Goal: Task Accomplishment & Management: Use online tool/utility

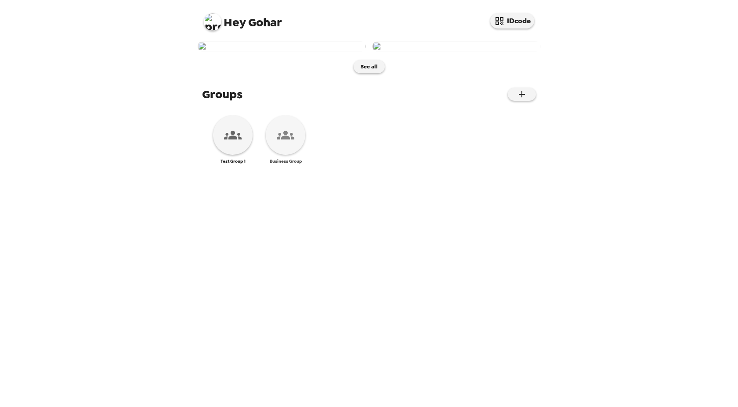
click at [283, 140] on icon at bounding box center [286, 135] width 18 height 9
click at [365, 51] on div at bounding box center [452, 43] width 175 height 17
click at [512, 101] on button "button" at bounding box center [522, 94] width 28 height 13
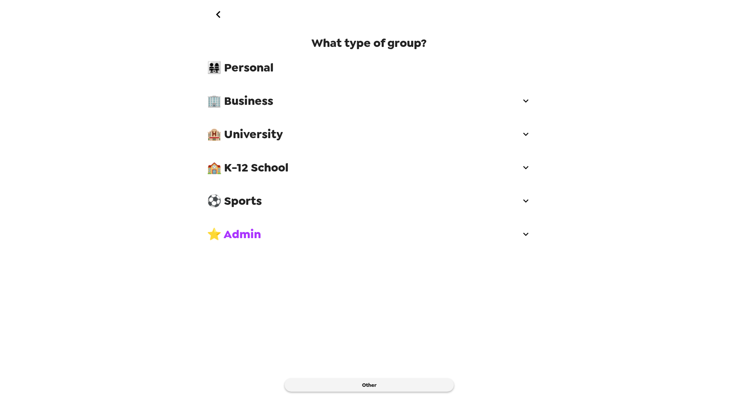
click at [262, 70] on span "👨‍👩‍👧‍👧 Personal" at bounding box center [369, 68] width 324 height 16
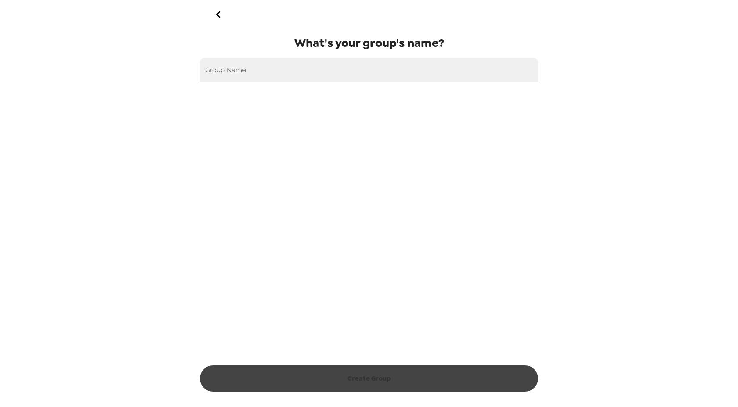
click at [262, 70] on input "Group Name" at bounding box center [369, 70] width 338 height 25
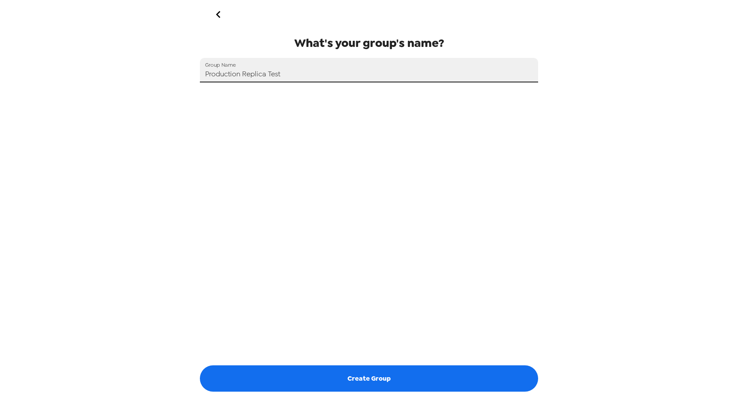
type input "Production Replica Test"
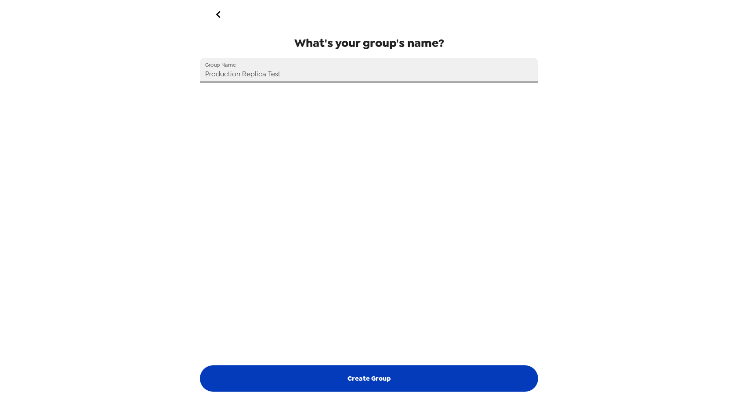
click at [342, 377] on button "Create Group" at bounding box center [369, 379] width 338 height 26
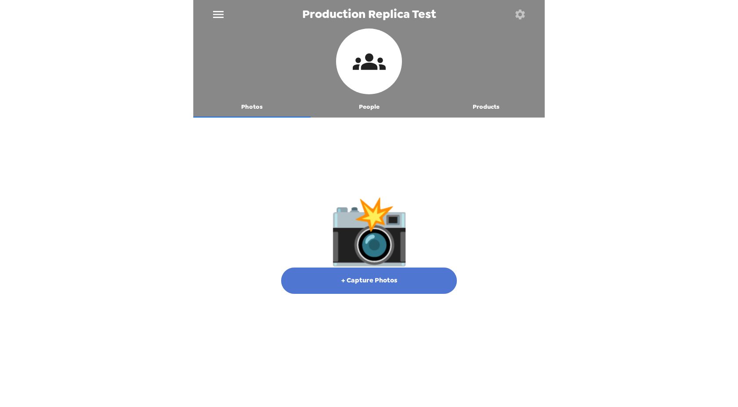
click at [394, 284] on button "+ Capture Photos" at bounding box center [369, 281] width 176 height 26
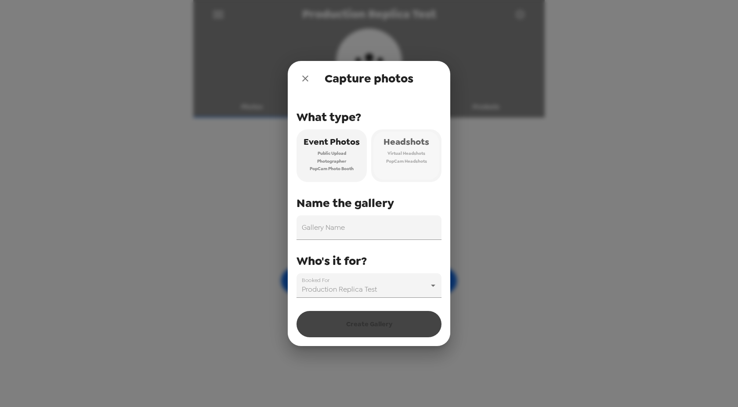
click at [397, 149] on span "Headshots" at bounding box center [406, 141] width 46 height 15
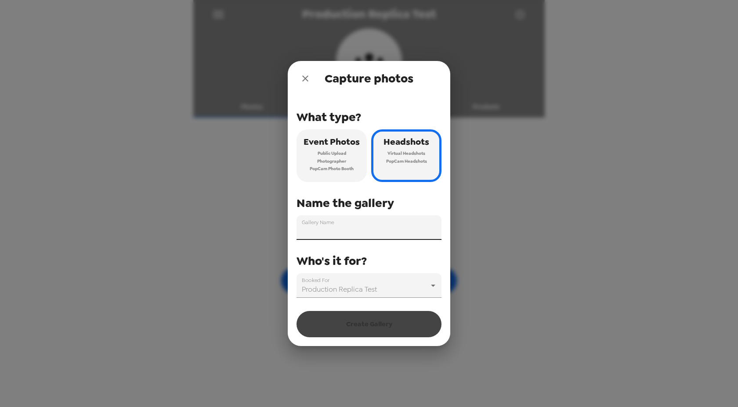
click at [339, 221] on input "Gallery Name" at bounding box center [368, 228] width 145 height 25
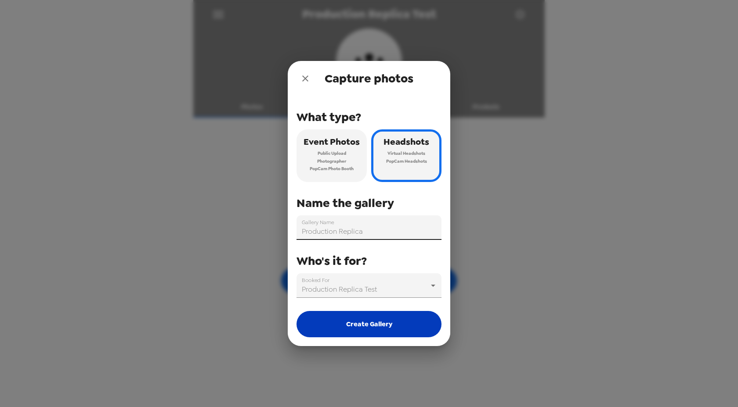
type input "Production Replica"
click at [350, 319] on button "Create Gallery" at bounding box center [368, 324] width 145 height 26
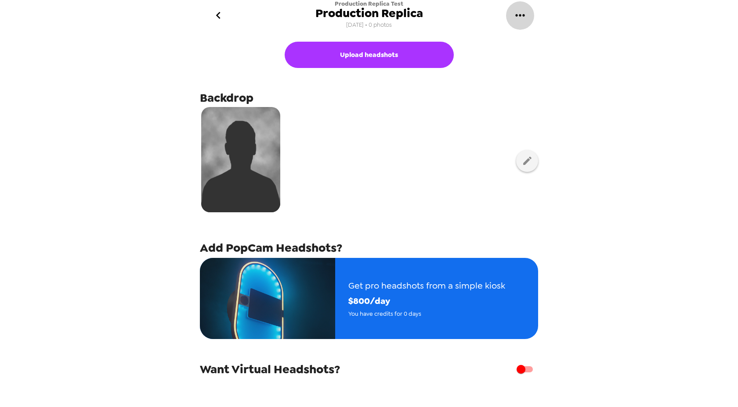
click at [519, 19] on icon "gallery menu" at bounding box center [520, 15] width 14 height 14
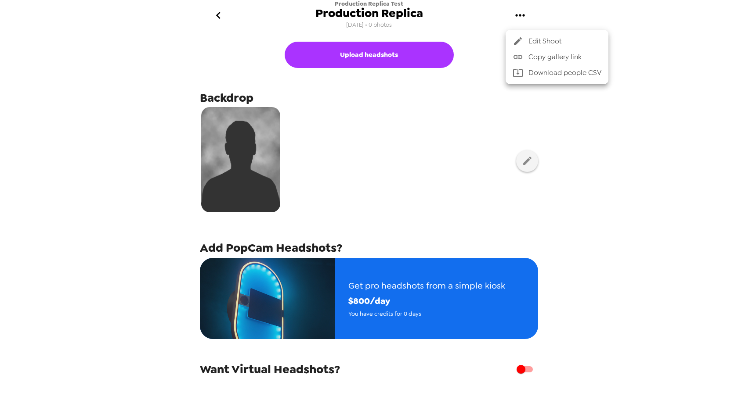
click at [402, 211] on div at bounding box center [369, 203] width 738 height 407
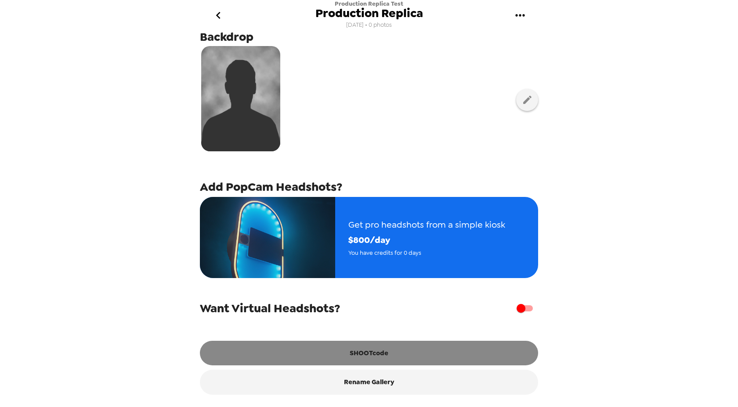
click at [361, 355] on button "SHOOTcode" at bounding box center [369, 353] width 338 height 25
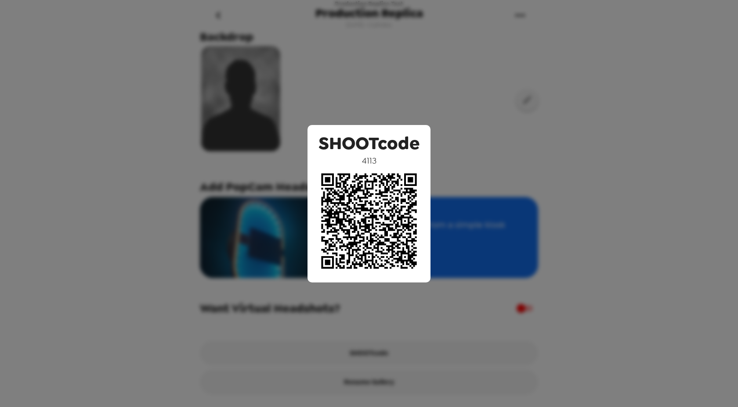
click at [316, 115] on div "SHOOTcode 4113" at bounding box center [369, 203] width 738 height 407
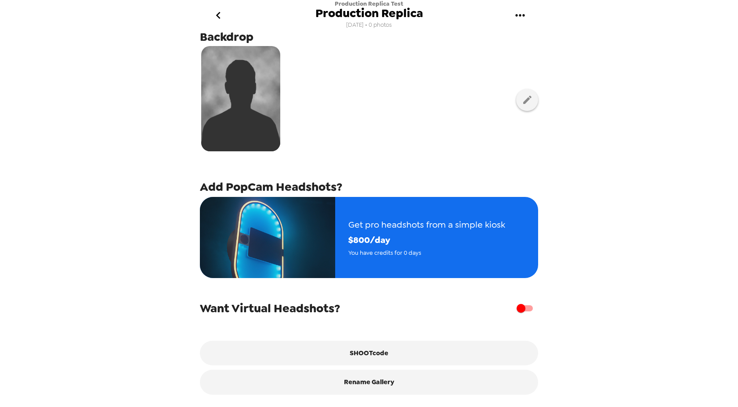
scroll to position [0, 0]
